Goal: Book appointment/travel/reservation

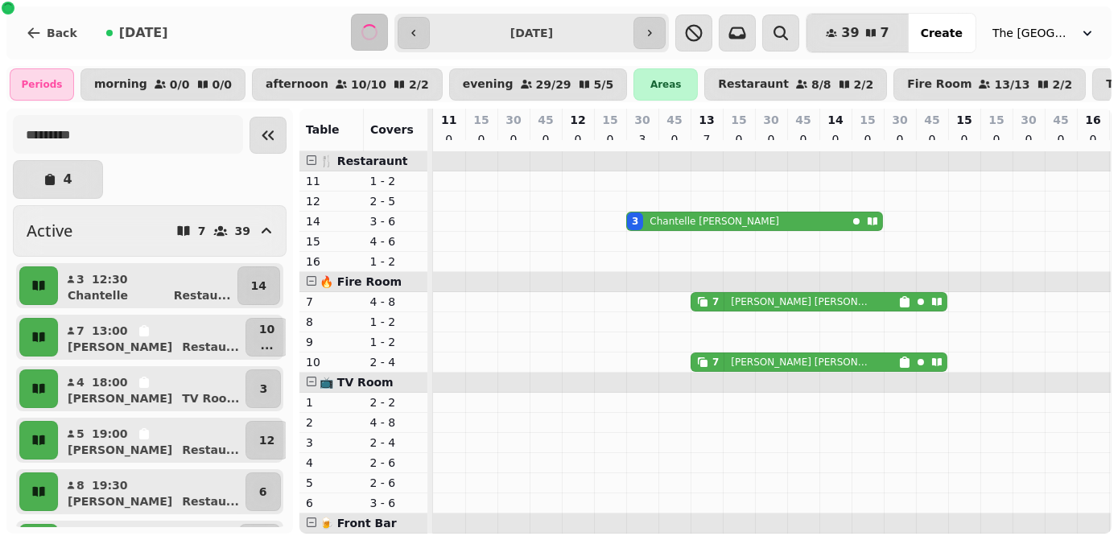
scroll to position [0, 798]
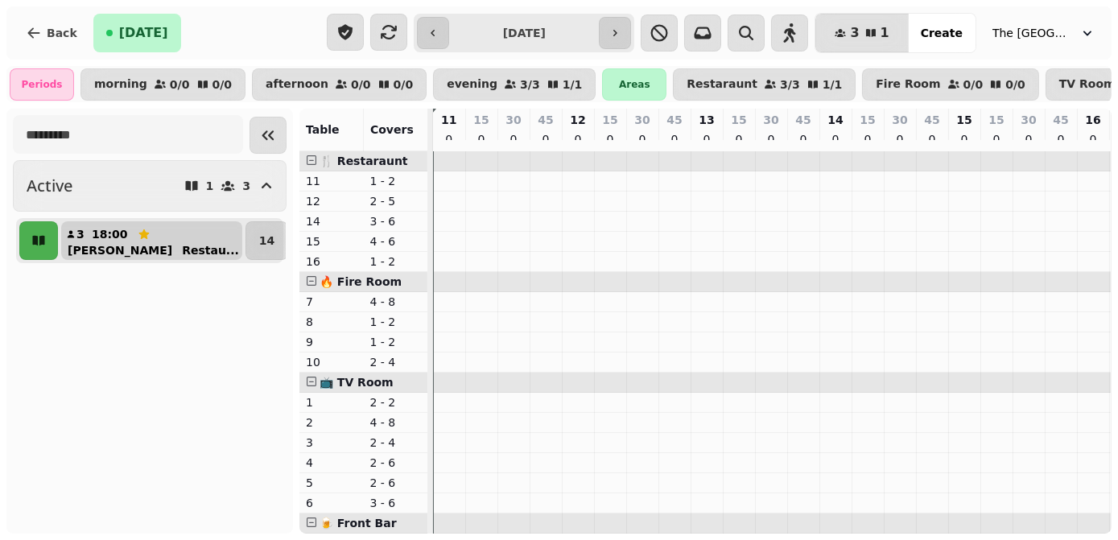
click at [98, 252] on div "[PERSON_NAME] ..." at bounding box center [158, 250] width 168 height 16
select select "**********"
select select "*"
select select "****"
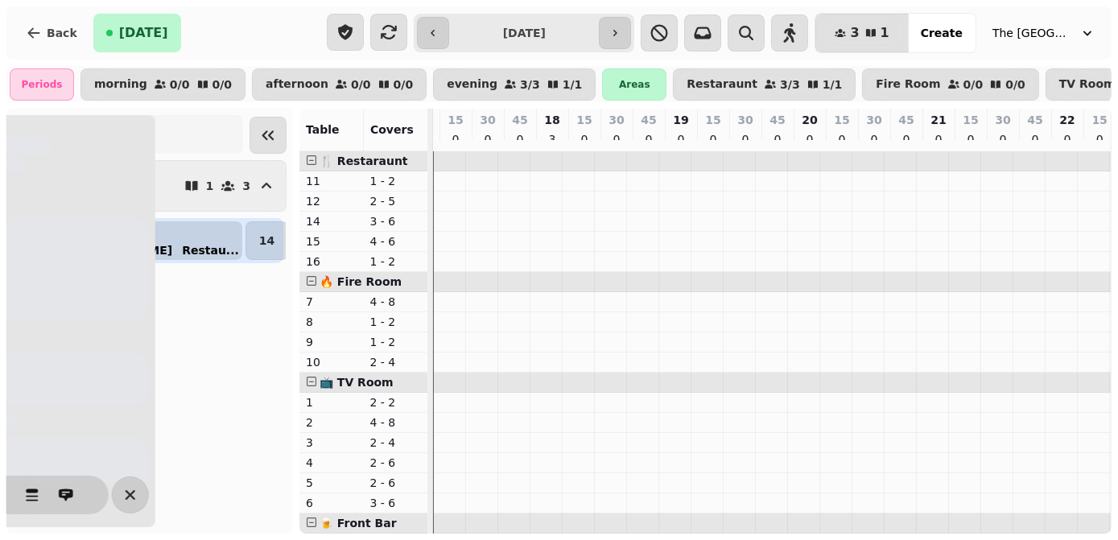
scroll to position [0, 798]
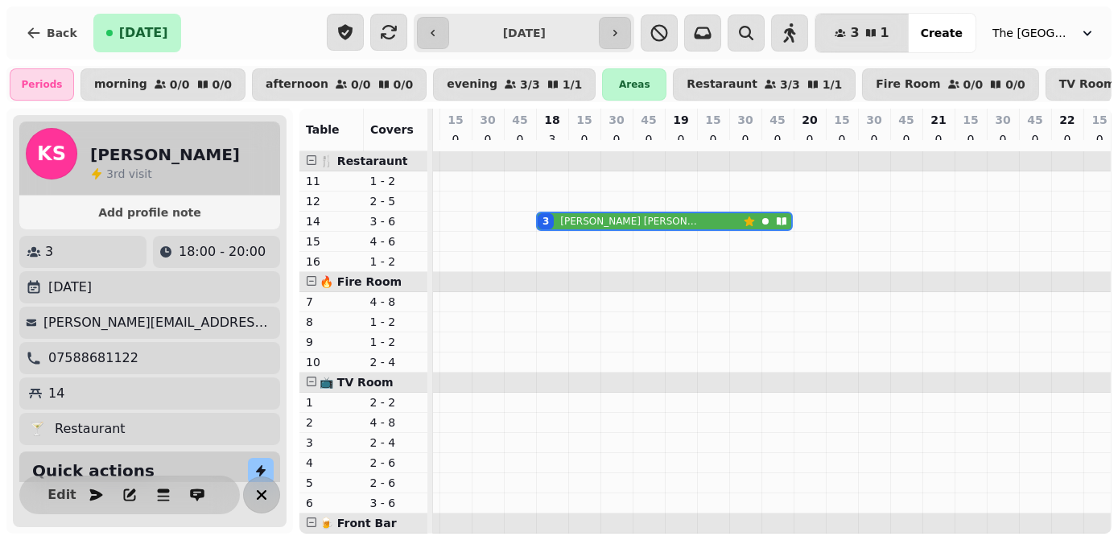
click at [254, 498] on icon "button" at bounding box center [261, 494] width 19 height 19
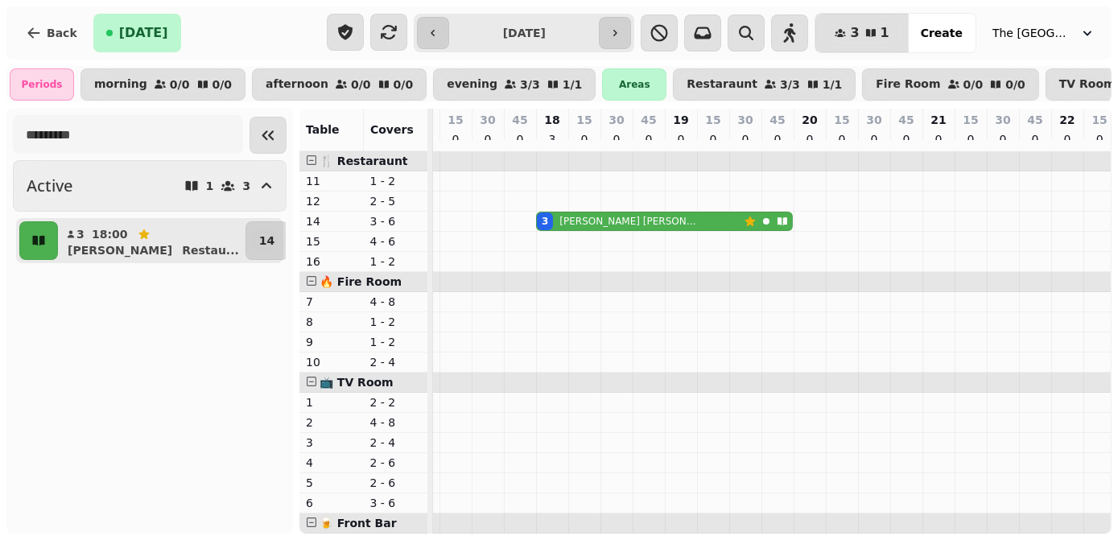
click at [621, 34] on icon "button" at bounding box center [614, 33] width 13 height 13
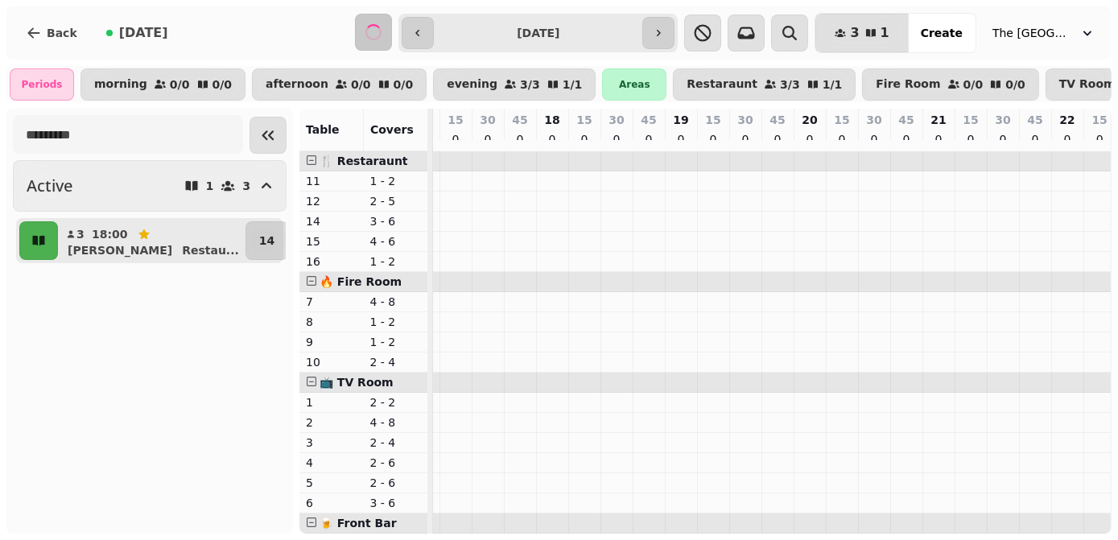
scroll to position [0, 0]
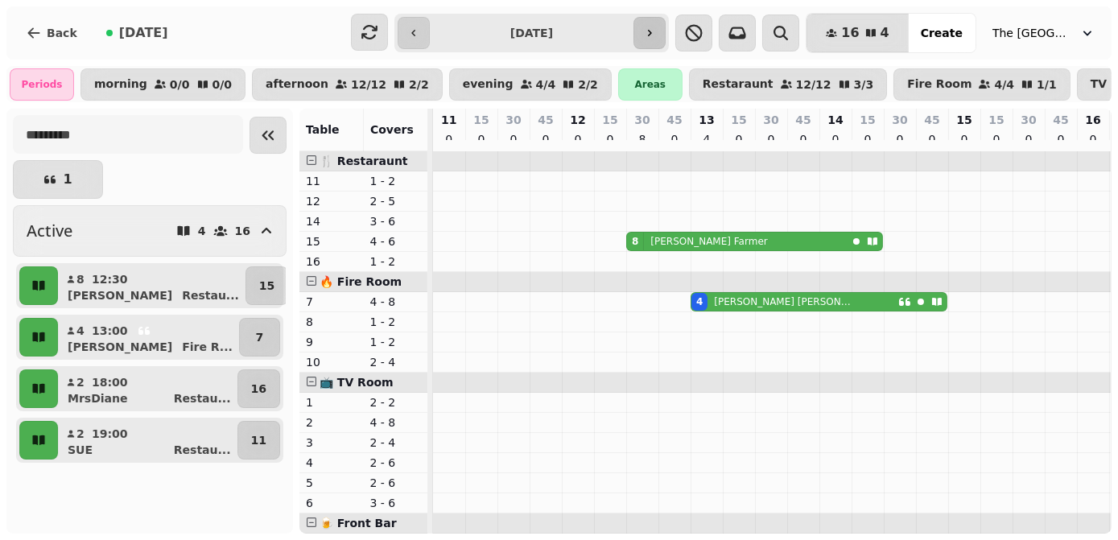
click at [656, 37] on icon "button" at bounding box center [649, 33] width 13 height 13
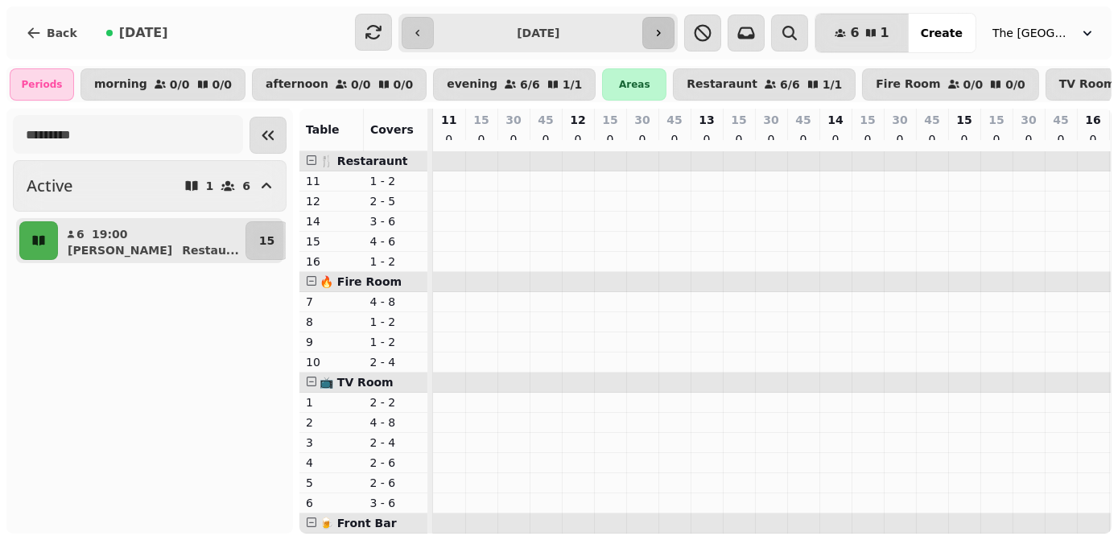
click at [665, 37] on icon "button" at bounding box center [658, 33] width 13 height 13
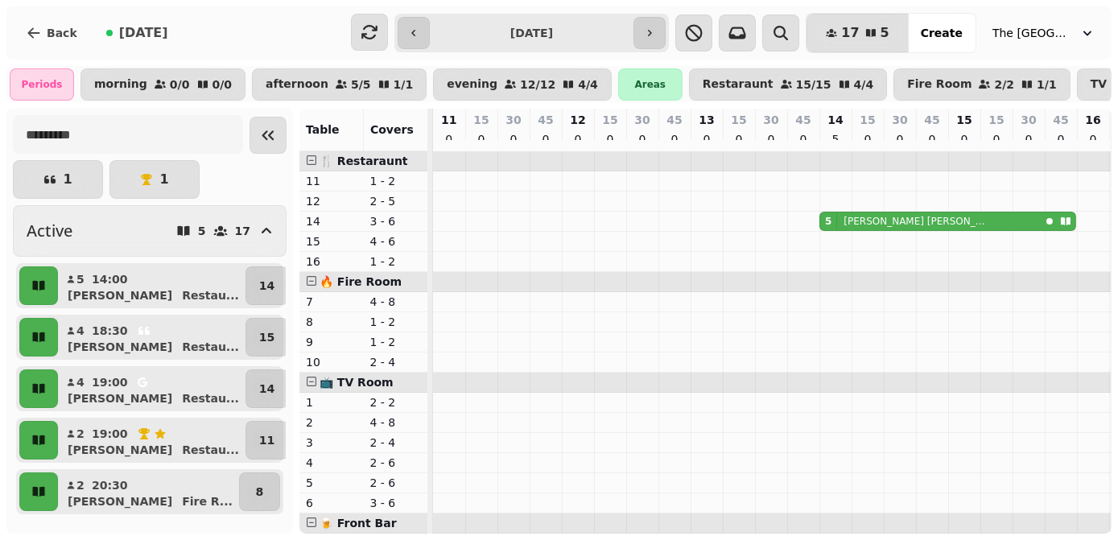
scroll to position [6, 0]
click at [652, 33] on icon "button" at bounding box center [650, 33] width 4 height 6
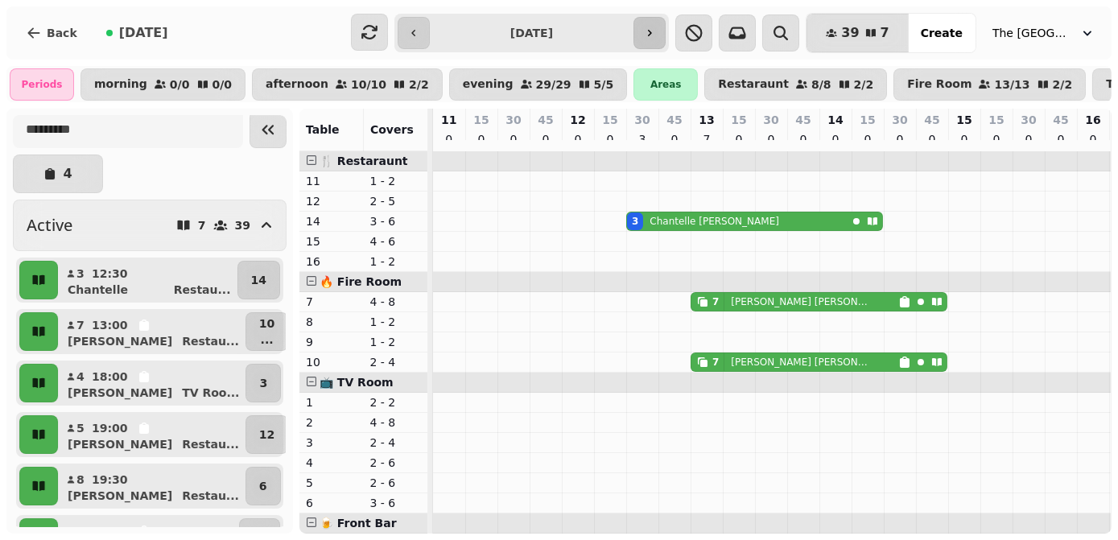
click at [656, 39] on icon "button" at bounding box center [649, 33] width 13 height 13
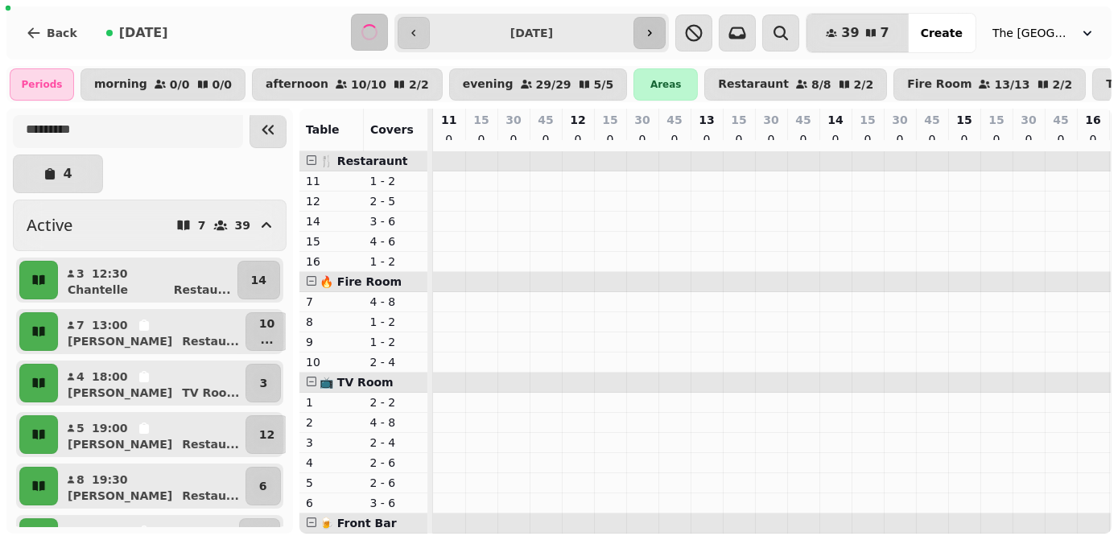
scroll to position [0, 0]
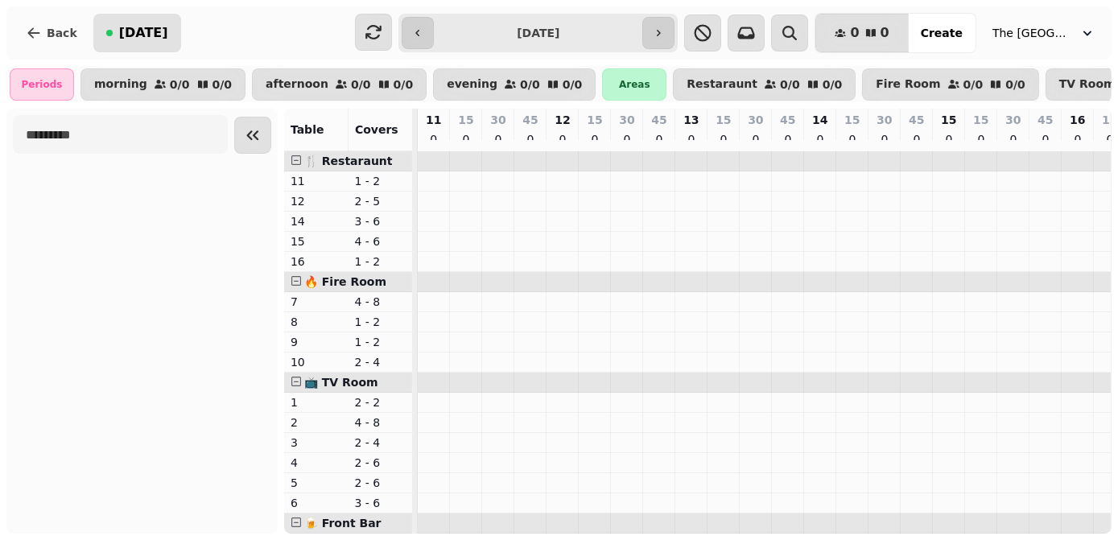
click at [134, 42] on button "[DATE]" at bounding box center [137, 33] width 88 height 39
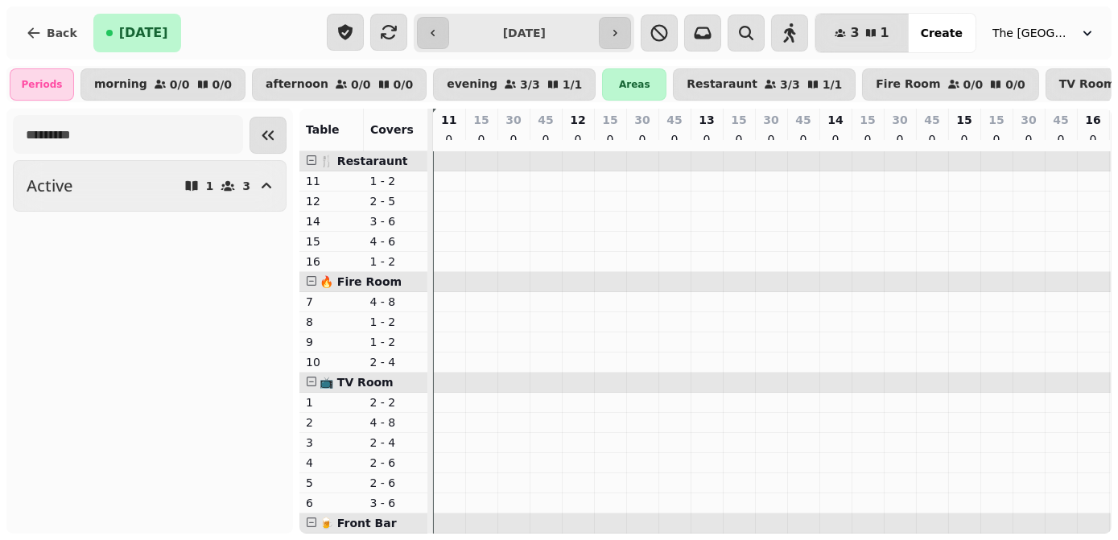
type input "**********"
